Goal: Transaction & Acquisition: Purchase product/service

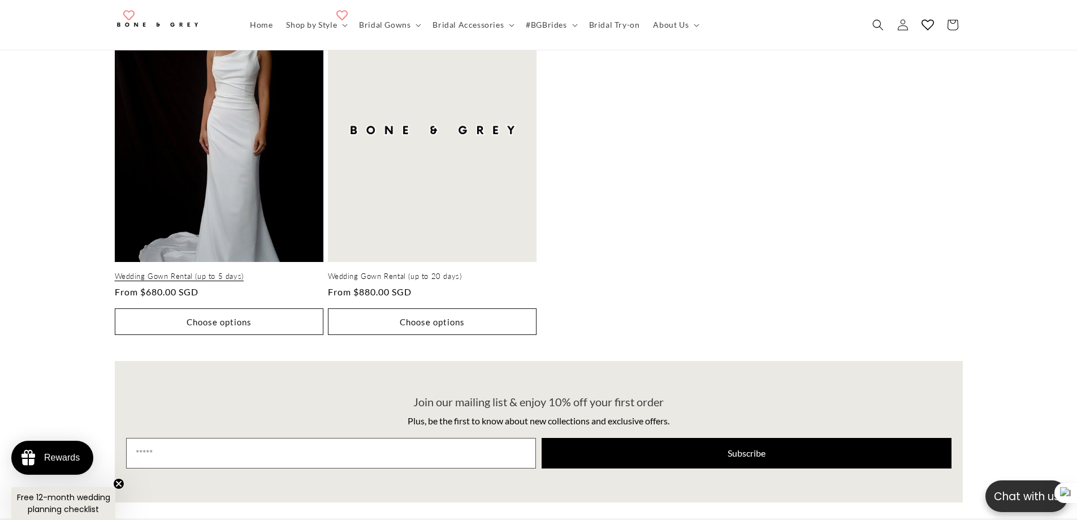
scroll to position [507, 0]
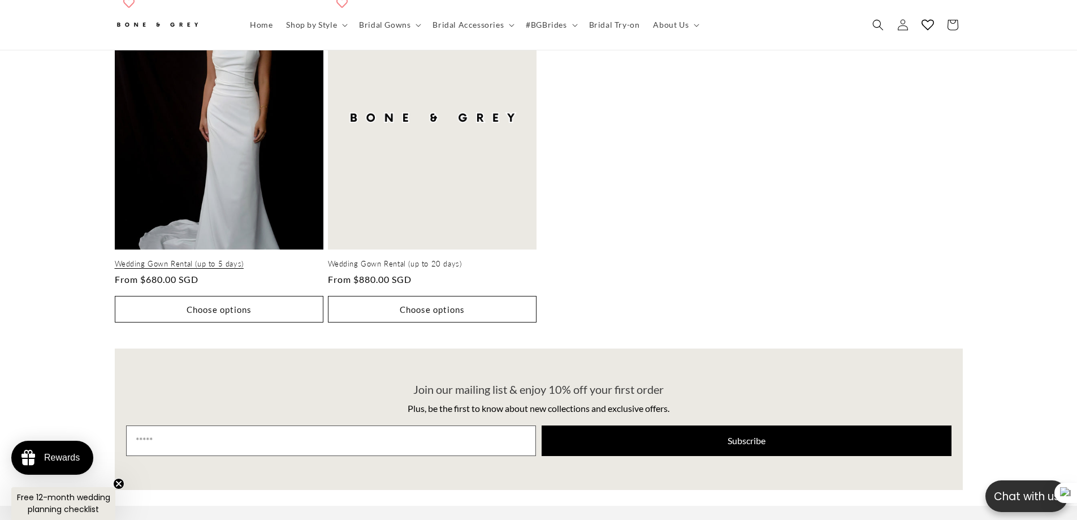
click at [205, 259] on link "Wedding Gown Rental (up to 5 days)" at bounding box center [219, 264] width 209 height 10
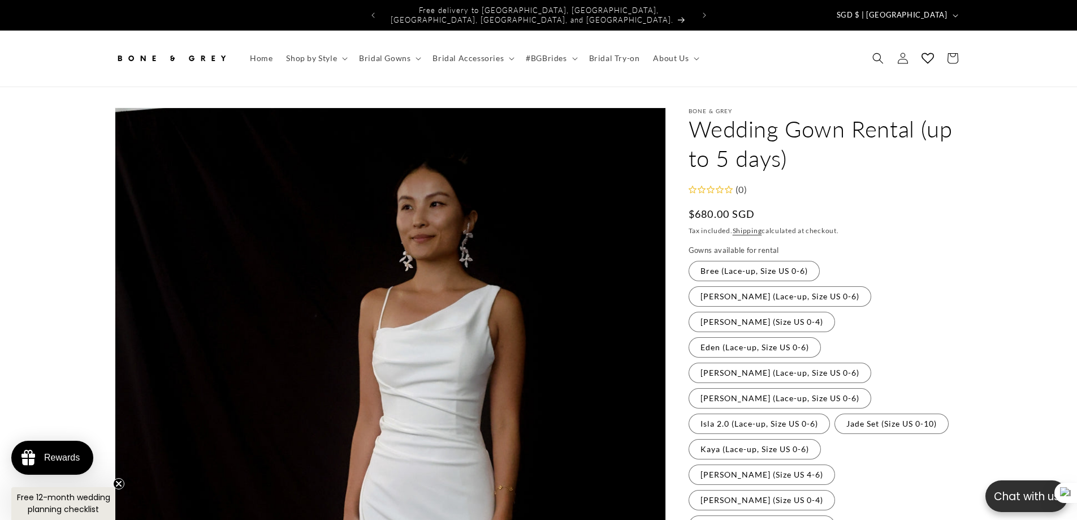
click at [863, 45] on header "Home Shop by Style Shop by Style Vows in Motion By Style" at bounding box center [539, 59] width 905 height 56
click at [872, 46] on span "Search" at bounding box center [878, 58] width 25 height 25
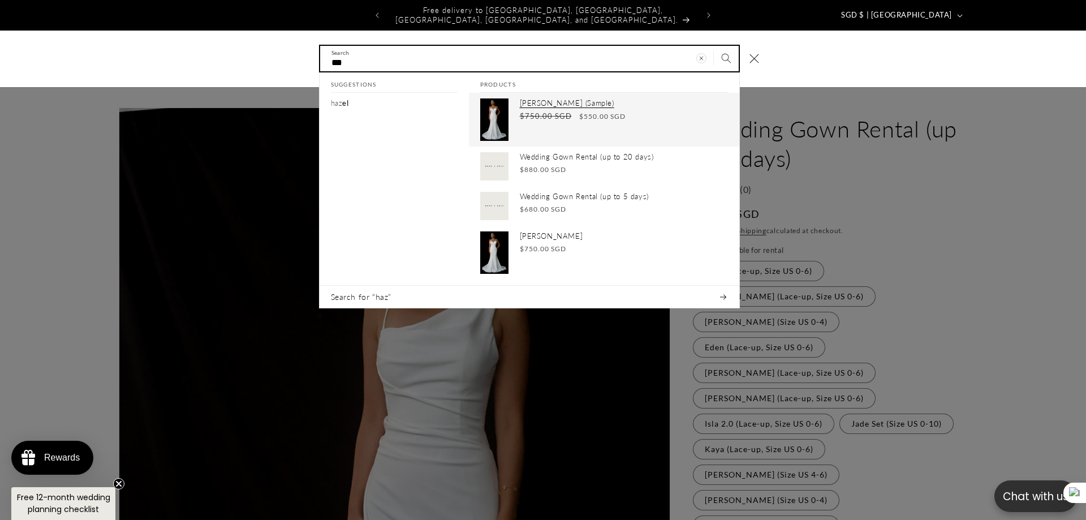
type input "***"
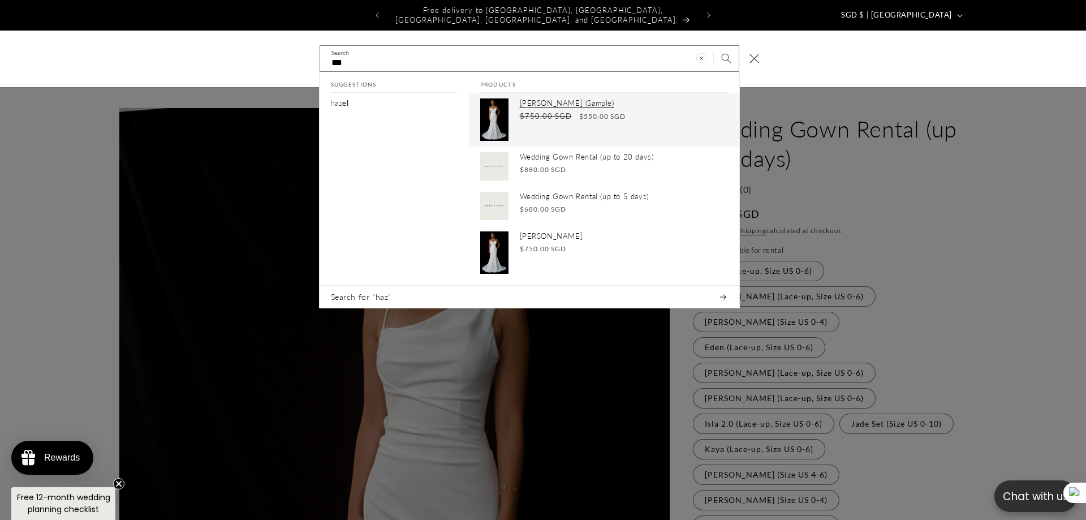
click at [544, 98] on p "Hazel (Sample)" at bounding box center [624, 103] width 208 height 10
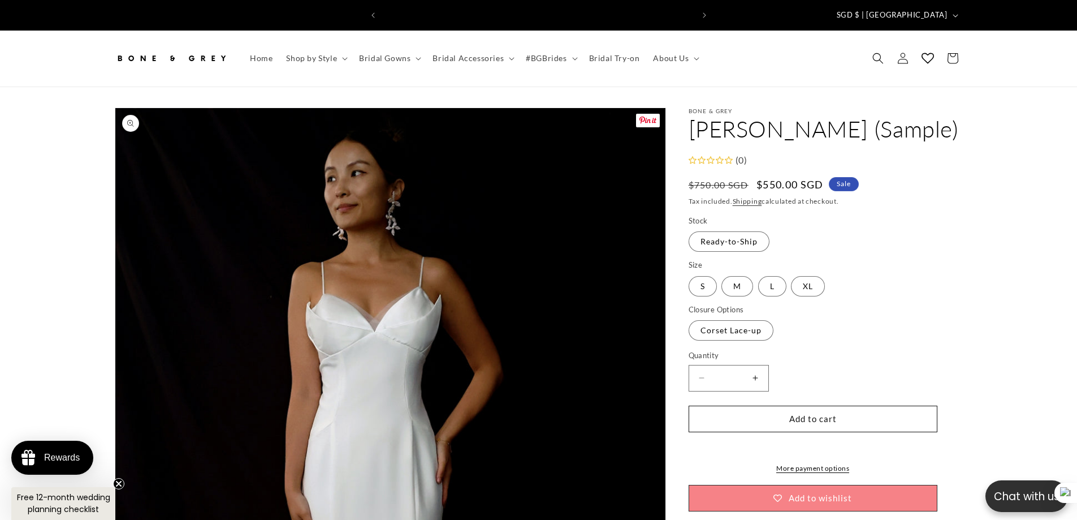
scroll to position [0, 311]
